Goal: Information Seeking & Learning: Check status

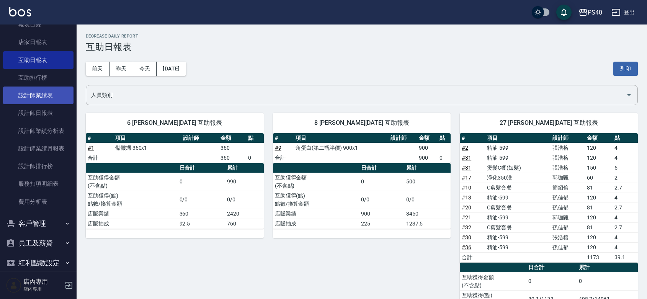
scroll to position [77, 0]
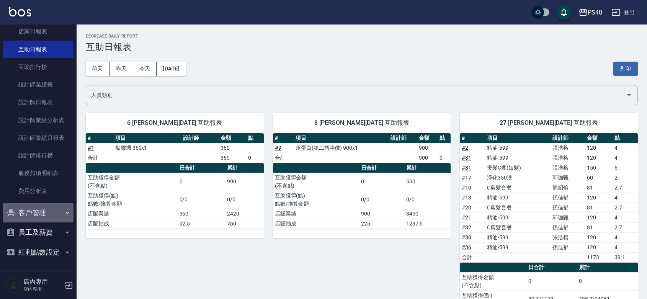
click at [39, 203] on button "客戶管理" at bounding box center [38, 213] width 70 height 20
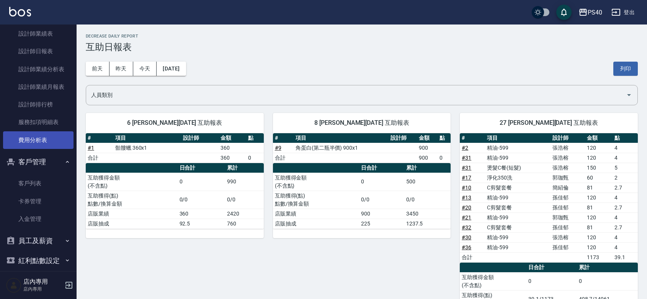
scroll to position [136, 0]
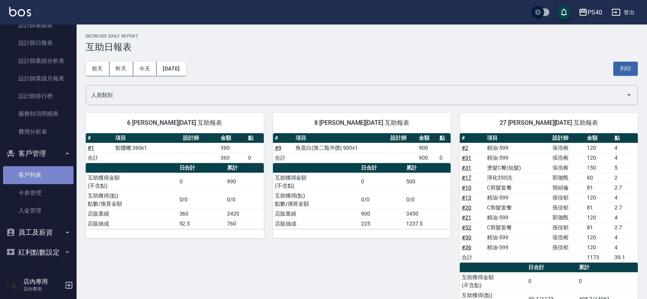
click at [45, 166] on link "客戶列表" at bounding box center [38, 175] width 70 height 18
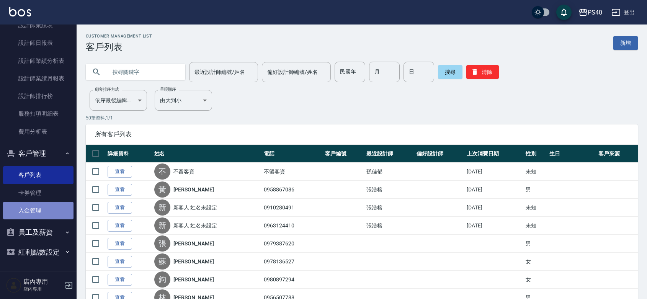
click at [41, 202] on link "入金管理" at bounding box center [38, 211] width 70 height 18
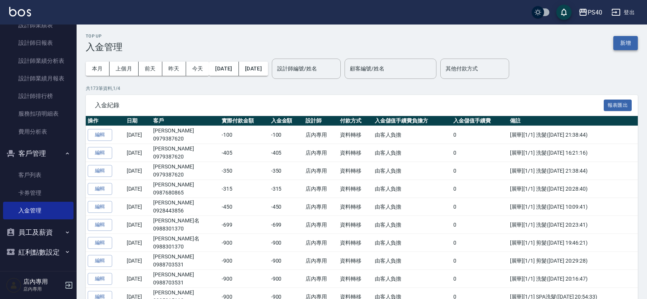
click at [622, 41] on button "新增" at bounding box center [626, 43] width 25 height 14
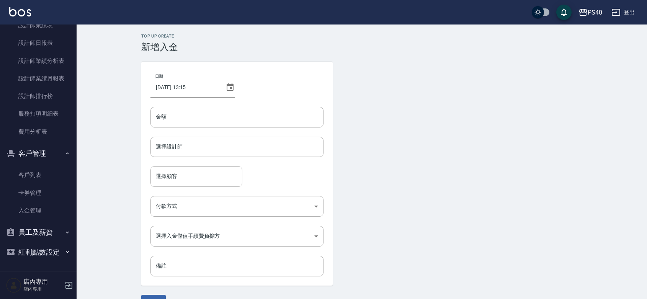
scroll to position [18, 0]
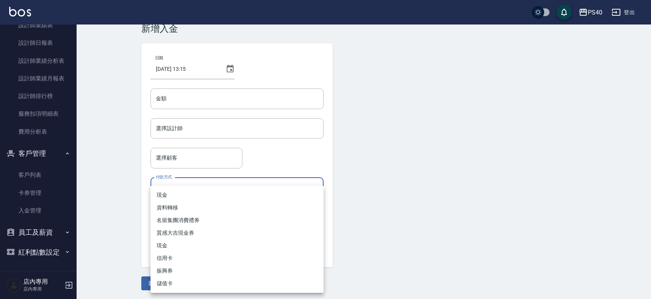
click at [319, 188] on body "PS40 登出 櫃檯作業 打帳單 帳單列表 掛單列表 座位開單 營業儀表板 現金收支登錄 高階收支登錄 每日結帳 報表及分析 報表目錄 店家日報表 互助日報表…" at bounding box center [325, 141] width 651 height 318
click at [403, 172] on div at bounding box center [325, 149] width 651 height 299
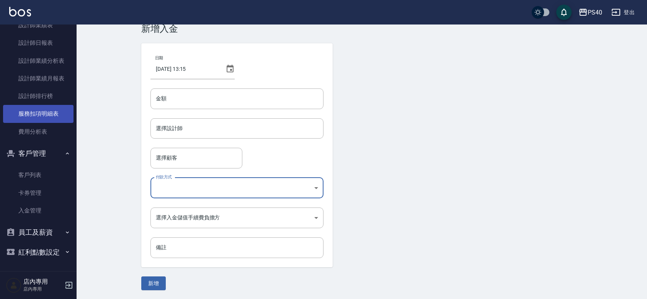
scroll to position [25, 0]
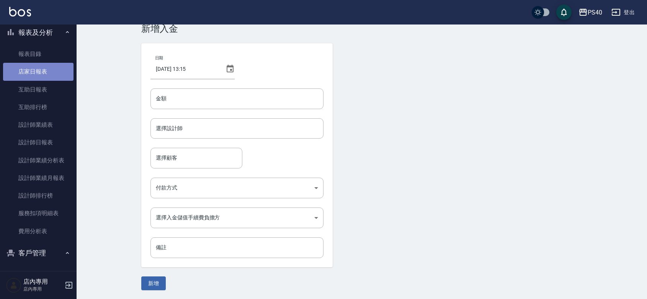
click at [46, 74] on link "店家日報表" at bounding box center [38, 72] width 70 height 18
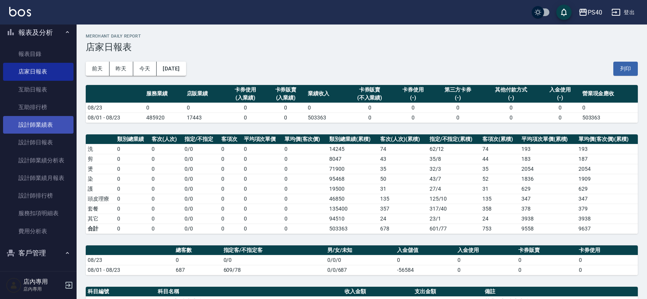
click at [41, 133] on link "設計師業績表" at bounding box center [38, 125] width 70 height 18
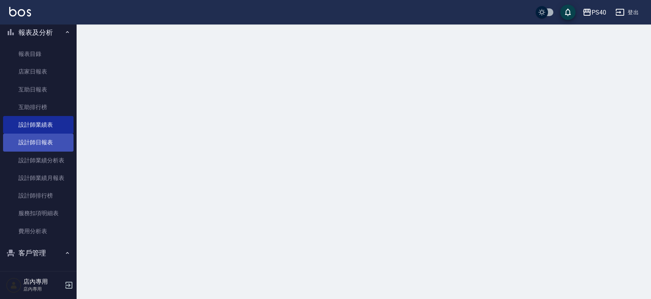
click at [41, 135] on link "設計師日報表" at bounding box center [38, 143] width 70 height 18
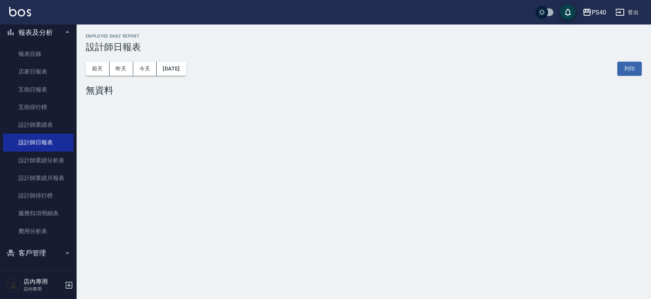
click at [113, 76] on div "[DATE] [DATE] [DATE] [DATE] 列印" at bounding box center [364, 68] width 556 height 33
click at [117, 72] on button "昨天" at bounding box center [122, 69] width 24 height 14
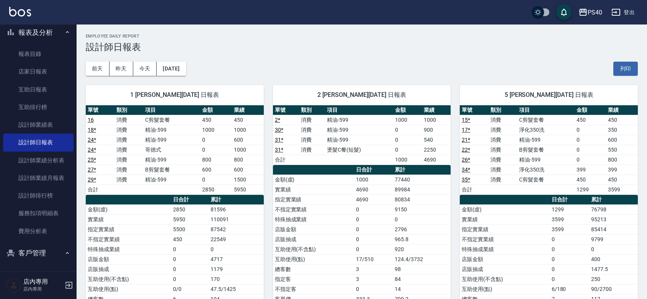
click at [351, 130] on td "精油-599" at bounding box center [359, 130] width 68 height 10
click at [186, 69] on button "[DATE]" at bounding box center [171, 69] width 29 height 14
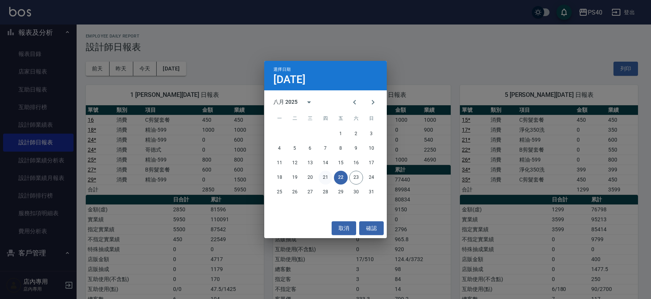
click at [323, 176] on button "21" at bounding box center [326, 178] width 14 height 14
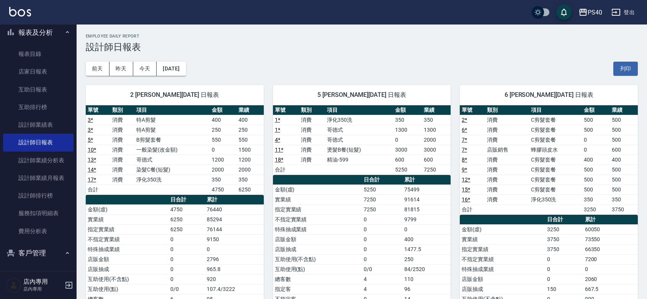
click at [322, 176] on th "a dense table" at bounding box center [317, 180] width 89 height 10
drag, startPoint x: 439, startPoint y: 139, endPoint x: 423, endPoint y: 137, distance: 16.2
click at [423, 137] on td "2000" at bounding box center [436, 140] width 29 height 10
drag, startPoint x: 437, startPoint y: 138, endPoint x: 417, endPoint y: 140, distance: 20.0
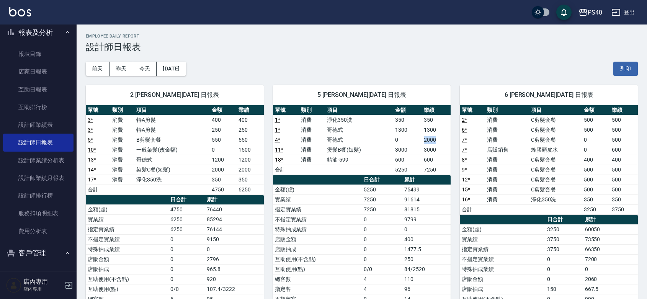
click at [417, 140] on tr "4 * 消費 哥德式 0 2000" at bounding box center [362, 140] width 178 height 10
click at [417, 140] on td "0" at bounding box center [407, 140] width 29 height 10
click at [119, 66] on button "昨天" at bounding box center [122, 69] width 24 height 14
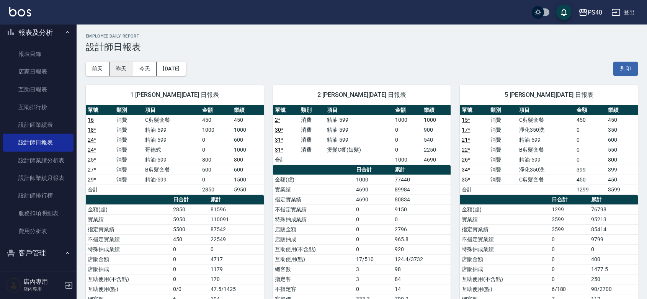
click at [176, 97] on span "1 [PERSON_NAME][DATE] 日報表" at bounding box center [175, 95] width 160 height 8
